Goal: Browse casually

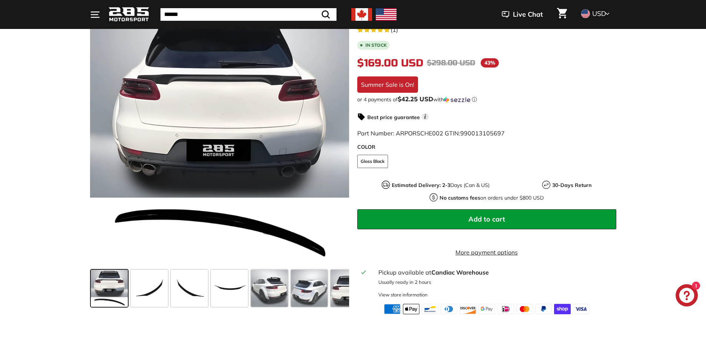
scroll to position [148, 0]
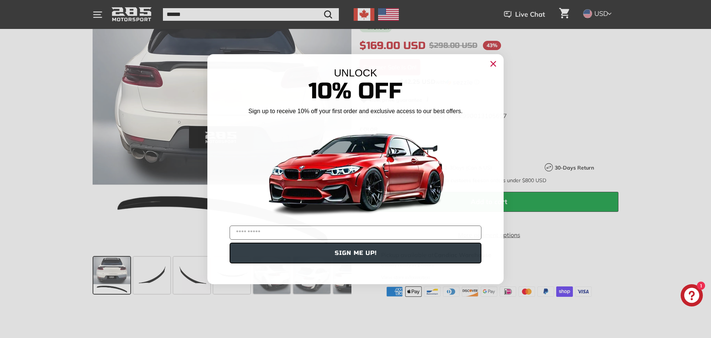
click at [155, 280] on div "Close dialog UNLOCK 10% Off Sign up to receive 10% off your first order and exc…" at bounding box center [355, 169] width 711 height 338
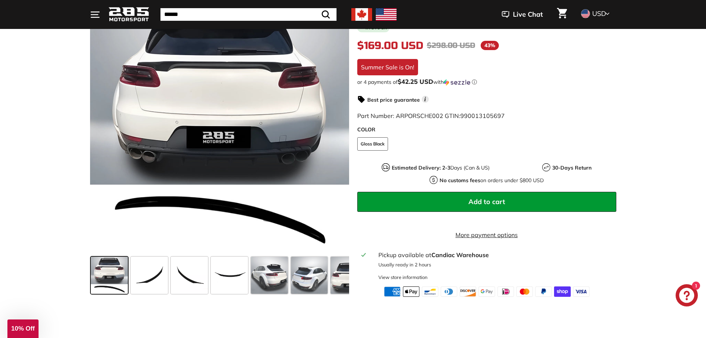
click at [155, 280] on span at bounding box center [149, 274] width 37 height 37
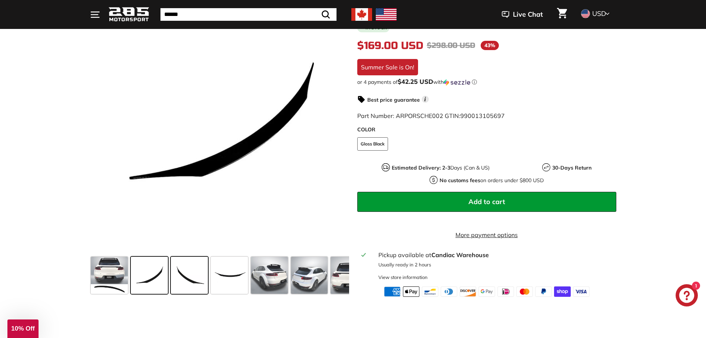
click at [194, 280] on span at bounding box center [189, 274] width 37 height 37
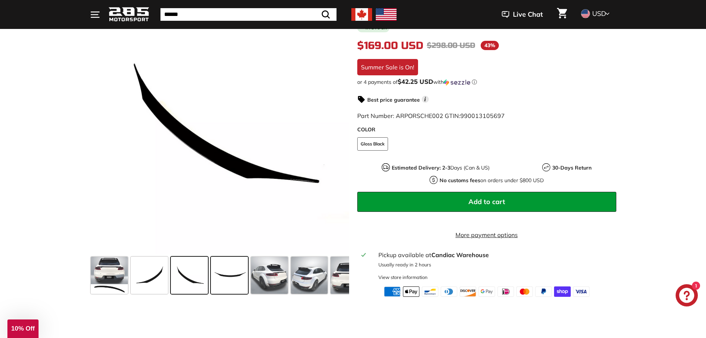
click at [229, 283] on span at bounding box center [229, 274] width 37 height 37
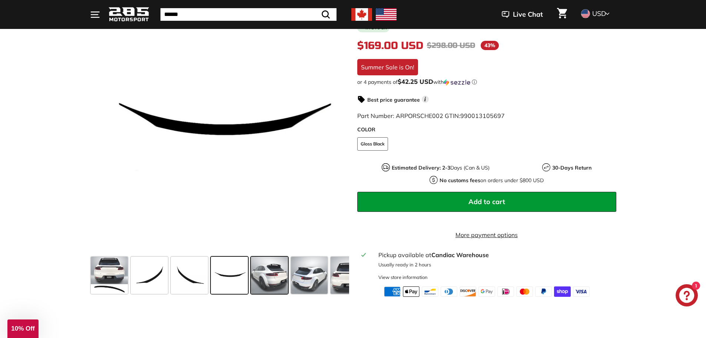
click at [268, 283] on span at bounding box center [269, 274] width 37 height 37
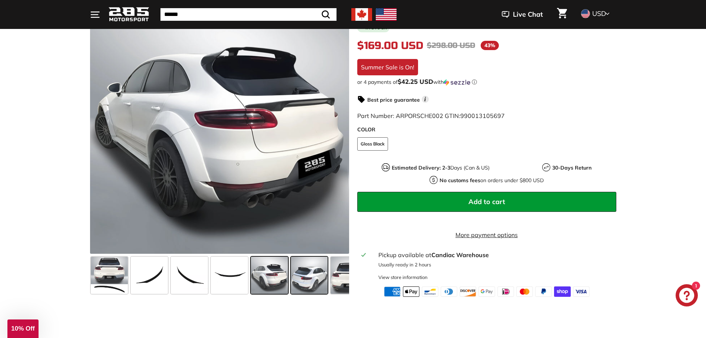
click at [304, 285] on span at bounding box center [309, 274] width 37 height 37
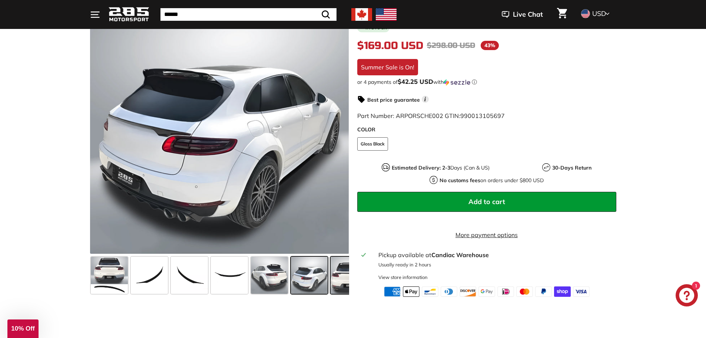
click at [335, 285] on span at bounding box center [349, 274] width 37 height 37
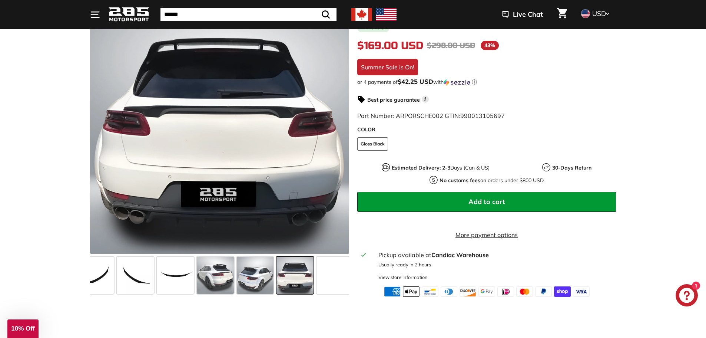
scroll to position [0, 60]
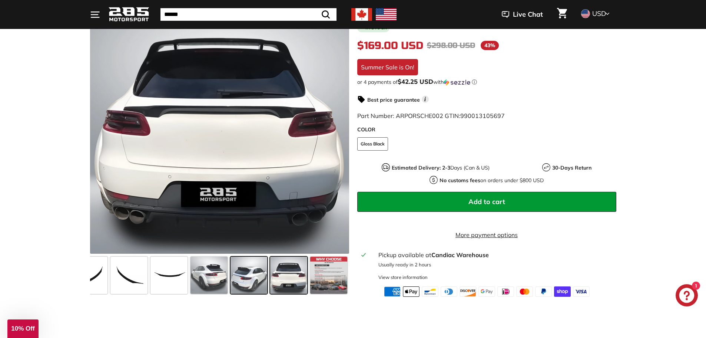
click at [242, 285] on span at bounding box center [248, 274] width 37 height 37
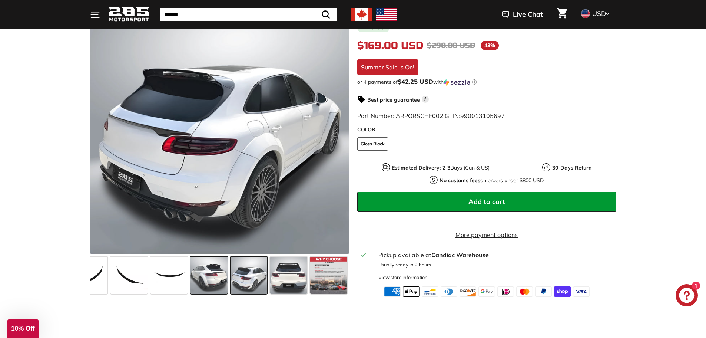
click at [208, 285] on span at bounding box center [208, 274] width 37 height 37
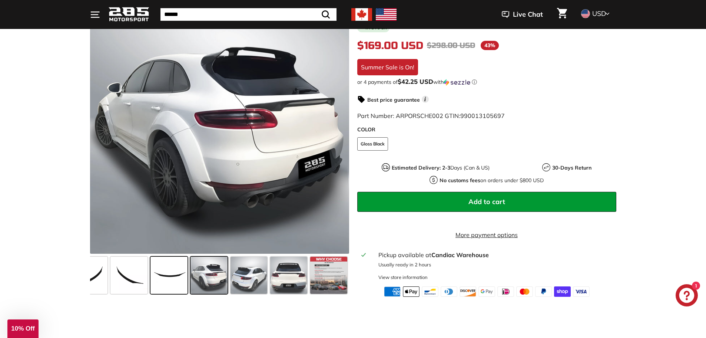
click at [161, 286] on span at bounding box center [168, 274] width 37 height 37
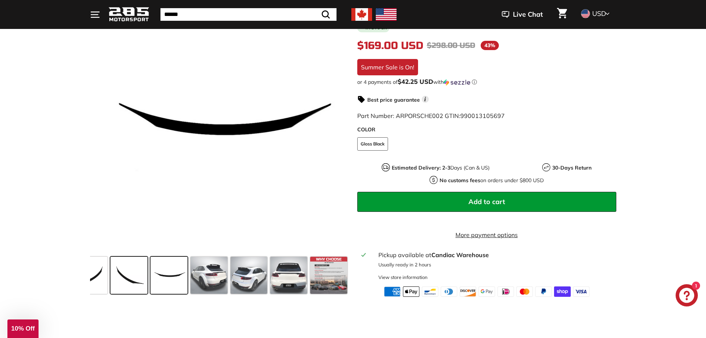
click at [118, 290] on span at bounding box center [128, 274] width 37 height 37
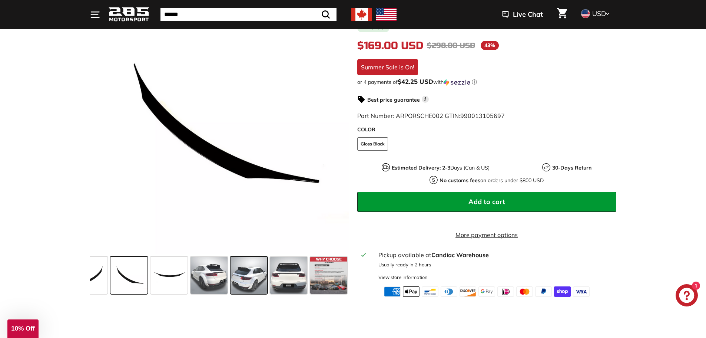
click at [230, 285] on div at bounding box center [249, 275] width 40 height 40
